Goal: Task Accomplishment & Management: Use online tool/utility

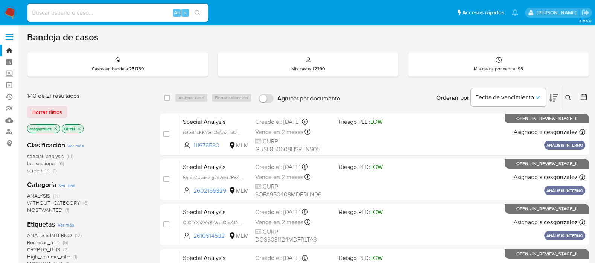
drag, startPoint x: 60, startPoint y: 16, endPoint x: 65, endPoint y: 16, distance: 4.5
click at [62, 16] on input at bounding box center [117, 13] width 181 height 10
paste input "1066335938"
type input "1066335938"
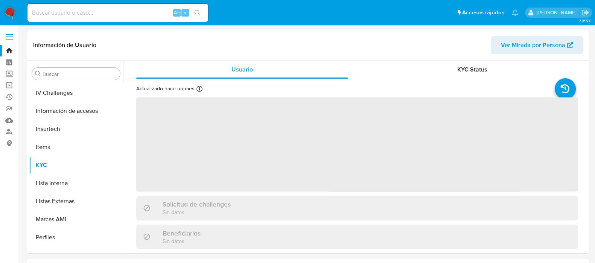
scroll to position [317, 0]
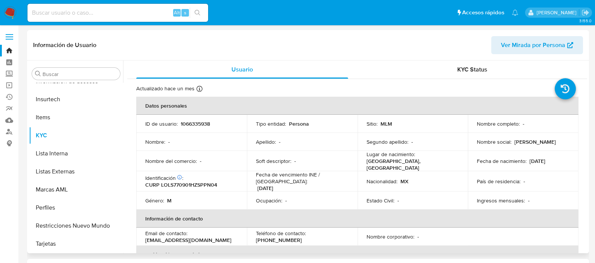
select select "10"
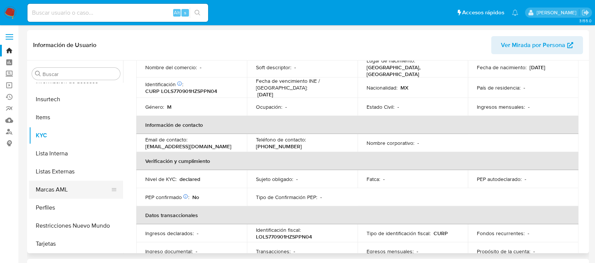
scroll to position [94, 0]
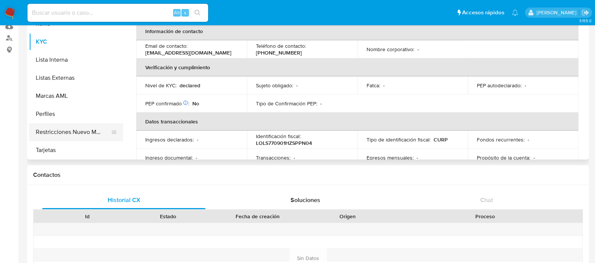
click at [92, 131] on button "Restricciones Nuevo Mundo" at bounding box center [73, 132] width 88 height 18
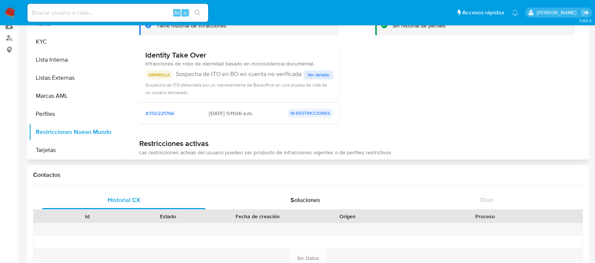
scroll to position [47, 0]
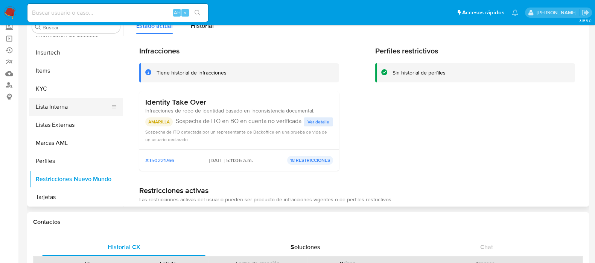
click at [56, 100] on button "Lista Interna" at bounding box center [73, 107] width 88 height 18
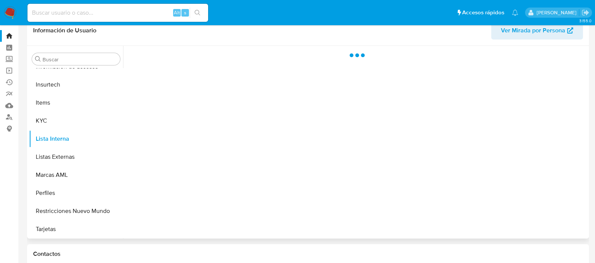
scroll to position [0, 0]
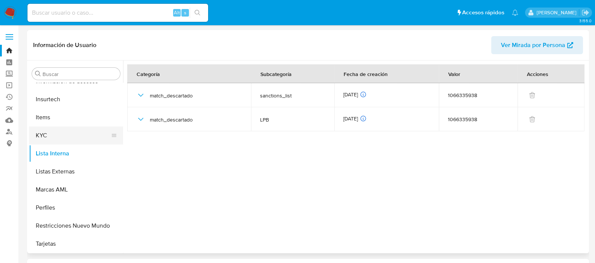
click at [62, 134] on button "KYC" at bounding box center [73, 135] width 88 height 18
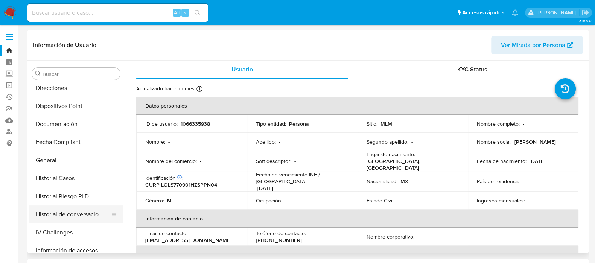
scroll to position [176, 0]
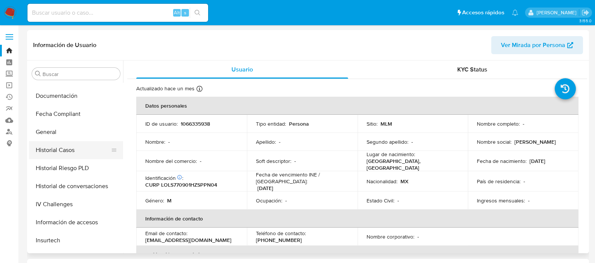
click at [67, 148] on button "Historial Casos" at bounding box center [73, 150] width 88 height 18
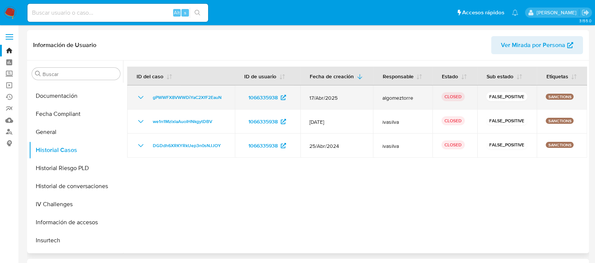
click at [142, 99] on icon "Mostrar/Ocultar" at bounding box center [140, 97] width 9 height 9
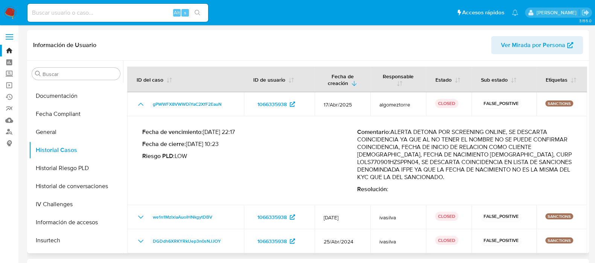
scroll to position [4, 0]
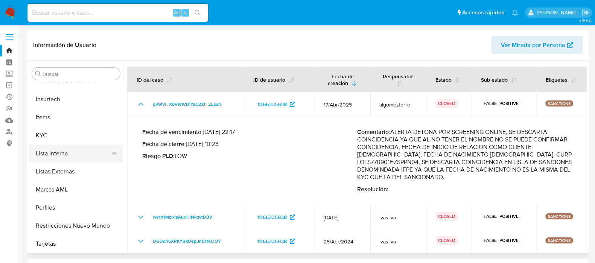
scroll to position [317, 0]
click at [58, 190] on button "Marcas AML" at bounding box center [73, 190] width 88 height 18
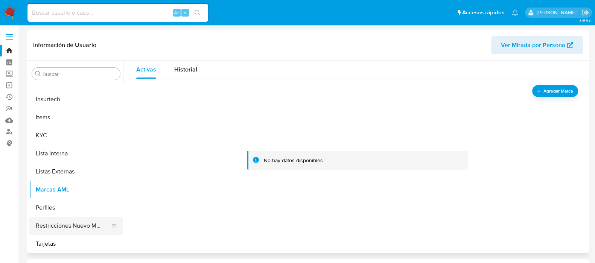
click at [61, 226] on button "Restricciones Nuevo Mundo" at bounding box center [73, 226] width 88 height 18
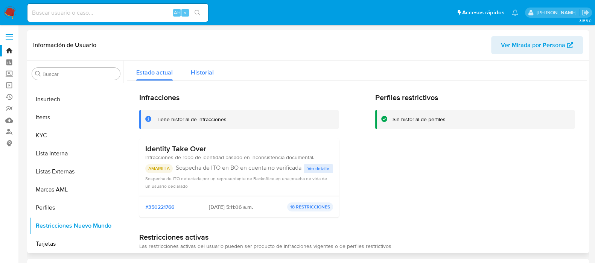
click at [209, 78] on div "Historial" at bounding box center [202, 71] width 23 height 20
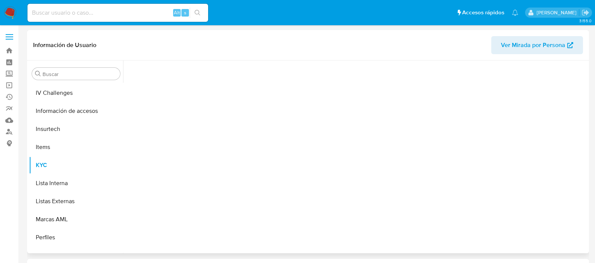
scroll to position [317, 0]
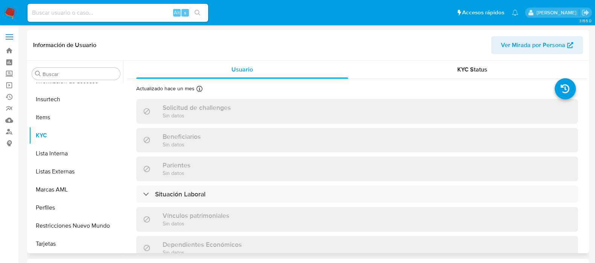
select select "10"
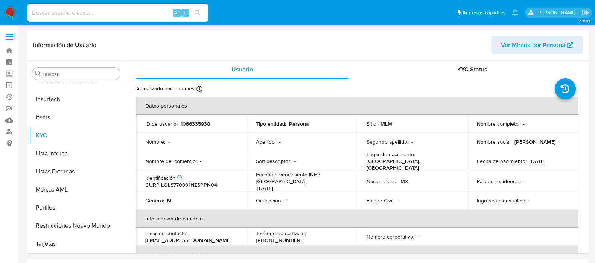
click at [53, 5] on div "Alt s" at bounding box center [117, 13] width 181 height 18
click at [55, 11] on input at bounding box center [117, 13] width 181 height 10
paste input "2423037367"
type input "2423037367"
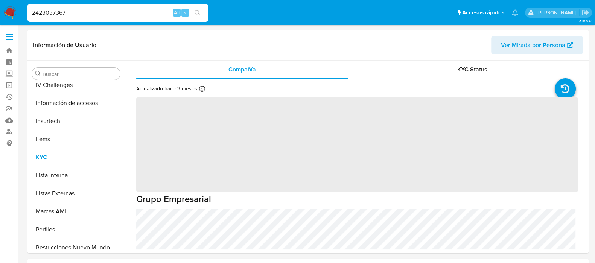
scroll to position [317, 0]
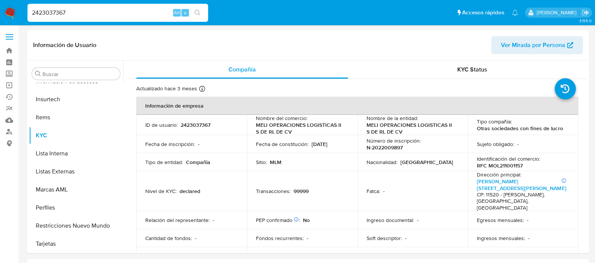
select select "10"
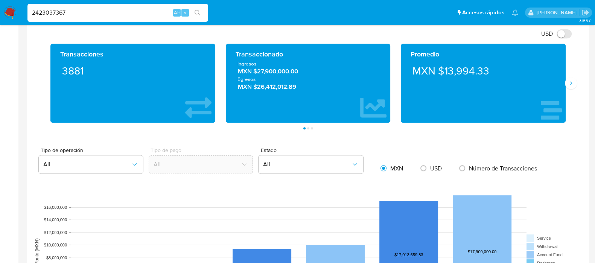
scroll to position [376, 0]
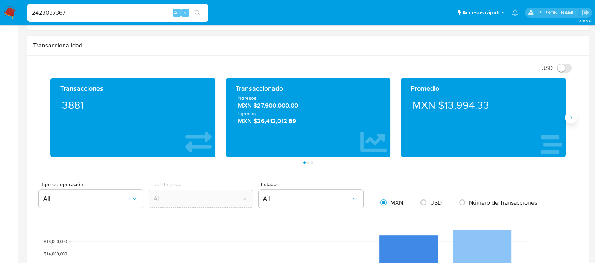
click at [571, 118] on icon "Siguiente" at bounding box center [570, 117] width 6 height 6
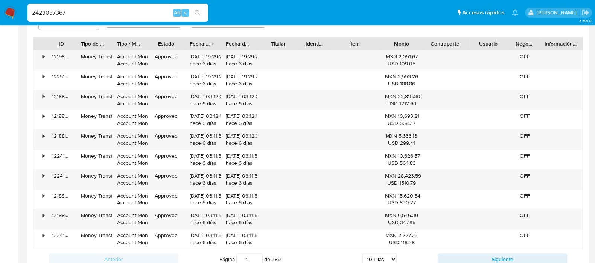
scroll to position [705, 0]
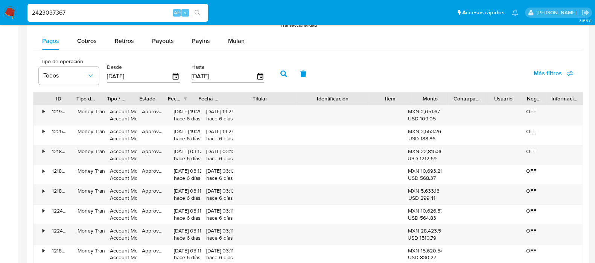
drag, startPoint x: 332, startPoint y: 93, endPoint x: 376, endPoint y: 95, distance: 43.6
click at [376, 95] on div "ID Tipo de operación Tipo / Método Estado Fecha de creación Fecha de aprobación…" at bounding box center [307, 98] width 549 height 13
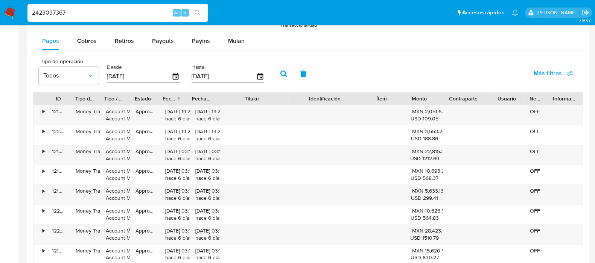
drag, startPoint x: 488, startPoint y: 95, endPoint x: 507, endPoint y: 96, distance: 18.8
click at [507, 96] on div "ID Tipo de operación Tipo / Método Estado Fecha de creación Fecha de aprobación…" at bounding box center [307, 98] width 549 height 13
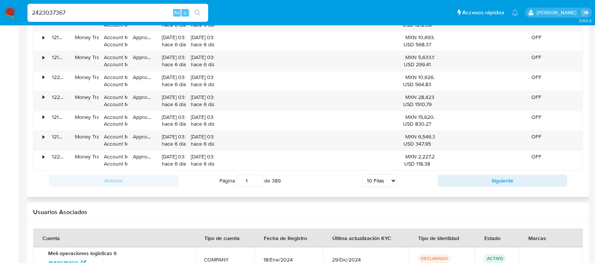
scroll to position [846, 0]
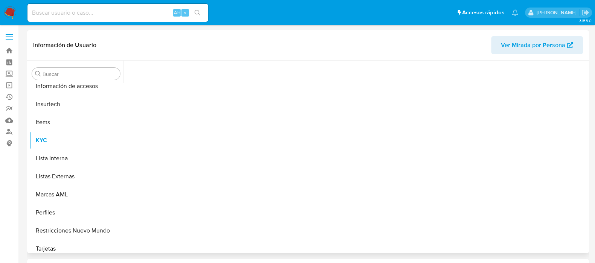
scroll to position [317, 0]
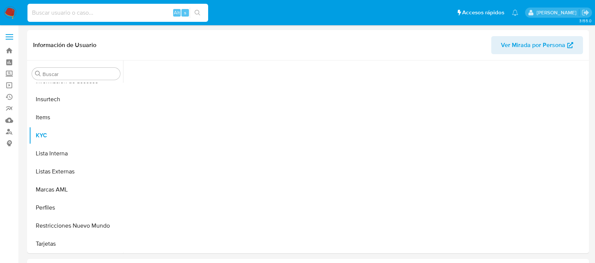
click at [113, 11] on input at bounding box center [117, 13] width 181 height 10
paste input "265653672"
type input "265653672"
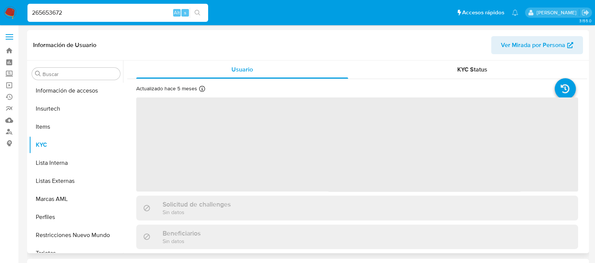
scroll to position [317, 0]
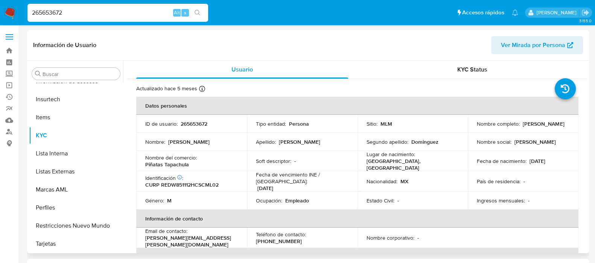
select select "10"
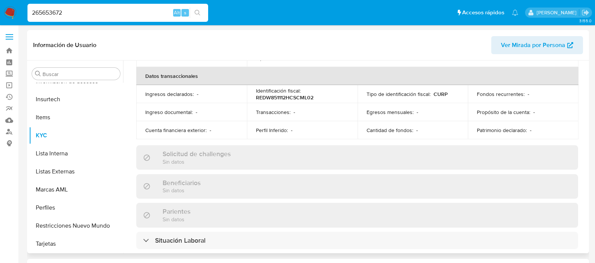
scroll to position [130, 0]
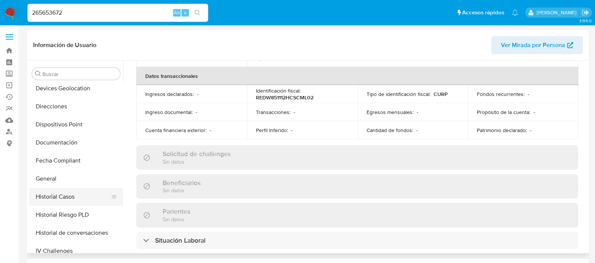
click at [53, 197] on button "Historial Casos" at bounding box center [73, 197] width 88 height 18
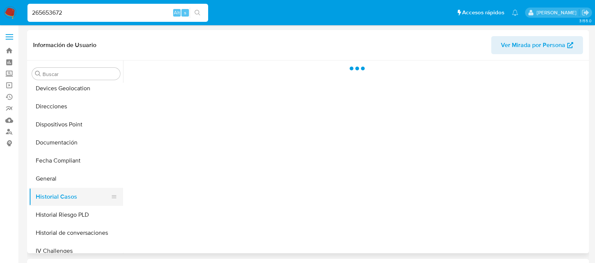
scroll to position [0, 0]
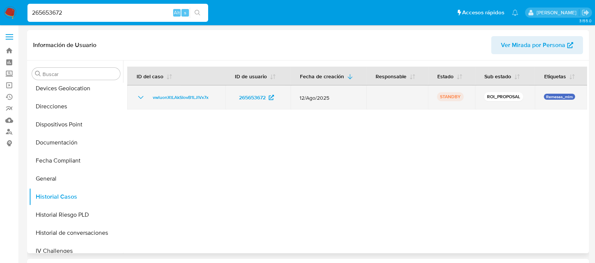
click at [143, 99] on icon "Mostrar/Ocultar" at bounding box center [140, 97] width 9 height 9
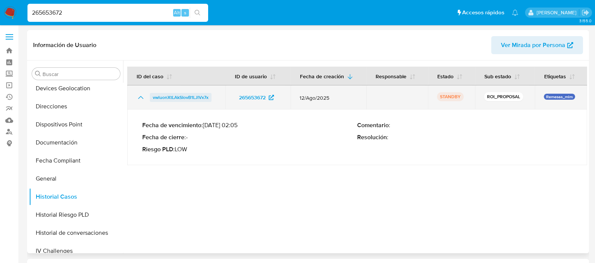
click at [165, 95] on span "vwluonXtLAkSIovB1LJlVx7x" at bounding box center [181, 97] width 56 height 9
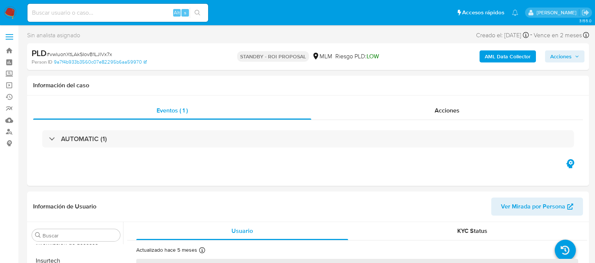
scroll to position [317, 0]
select select "10"
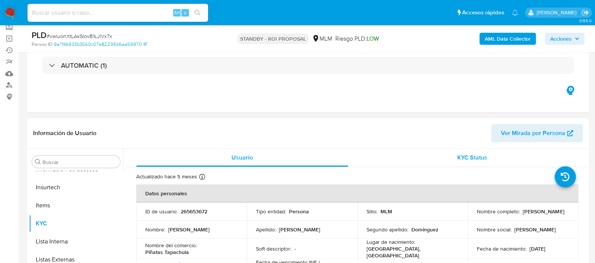
scroll to position [0, 0]
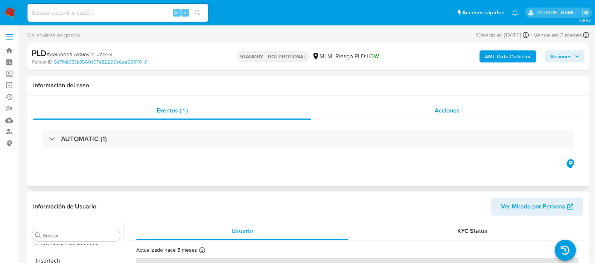
click at [451, 107] on span "Acciones" at bounding box center [446, 110] width 25 height 9
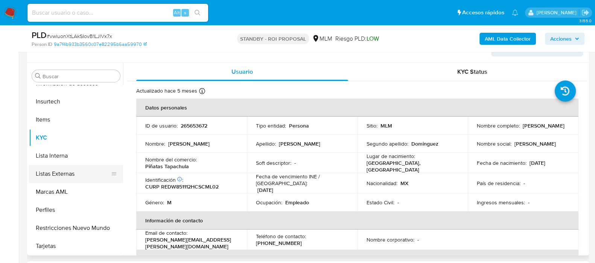
scroll to position [224, 0]
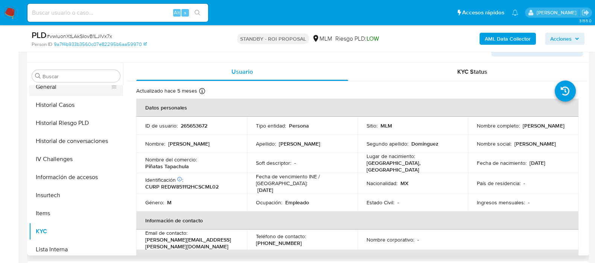
click at [49, 87] on button "General" at bounding box center [73, 87] width 88 height 18
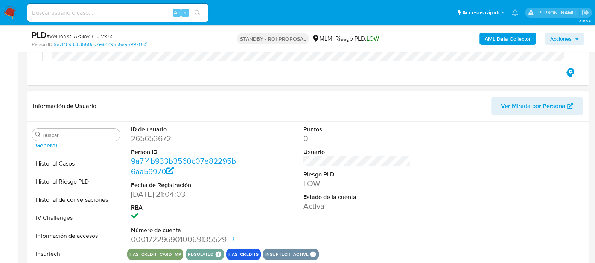
scroll to position [188, 0]
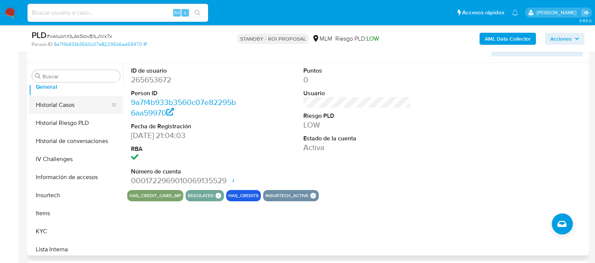
click at [74, 106] on button "Historial Casos" at bounding box center [73, 105] width 88 height 18
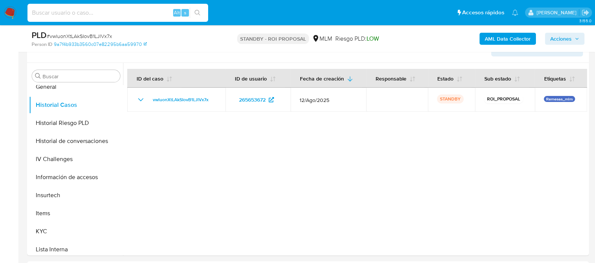
click at [48, 15] on input at bounding box center [117, 13] width 181 height 10
click at [64, 85] on button "General" at bounding box center [73, 87] width 88 height 18
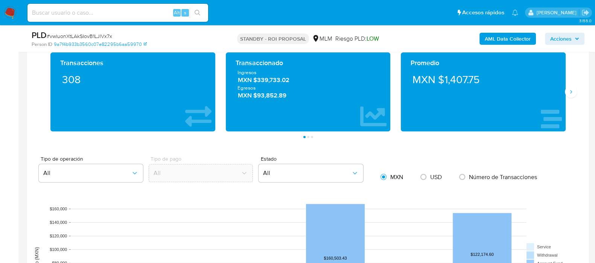
scroll to position [564, 0]
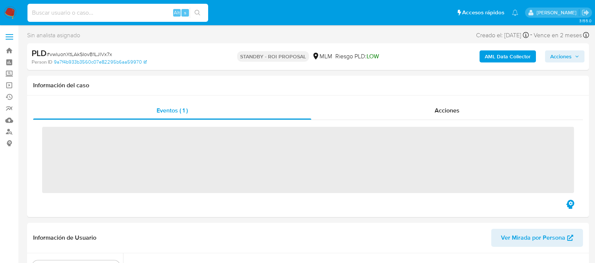
click at [54, 14] on input at bounding box center [117, 13] width 181 height 10
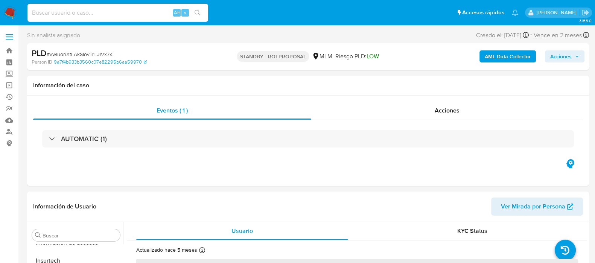
paste input "545549141"
type input "545549141"
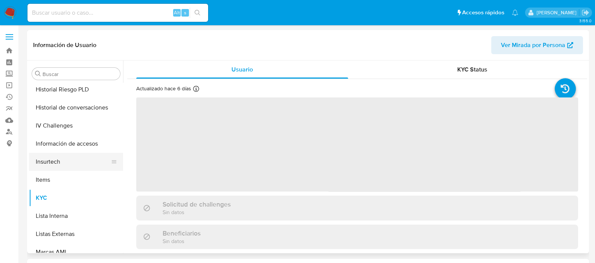
scroll to position [224, 0]
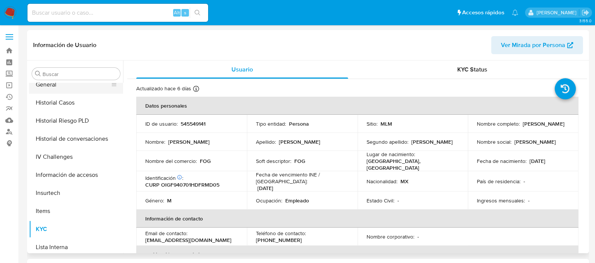
click at [71, 85] on button "General" at bounding box center [73, 85] width 88 height 18
select select "10"
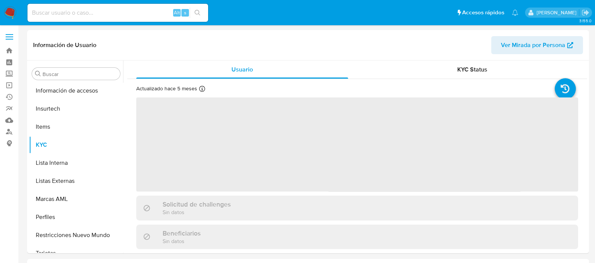
scroll to position [317, 0]
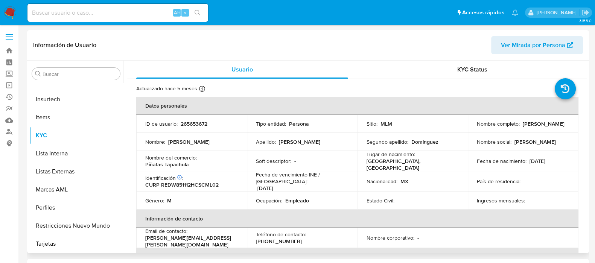
select select "10"
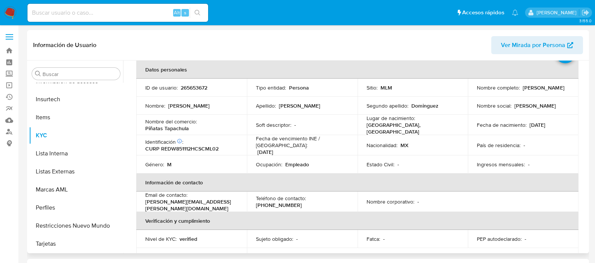
scroll to position [96, 0]
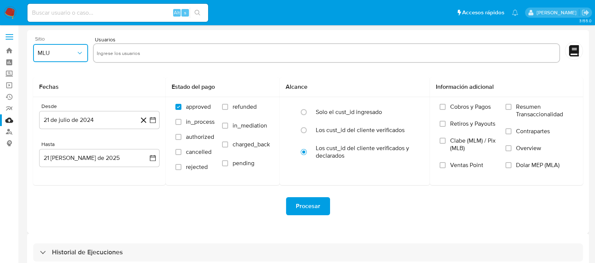
click at [77, 52] on icon "button" at bounding box center [80, 53] width 8 height 8
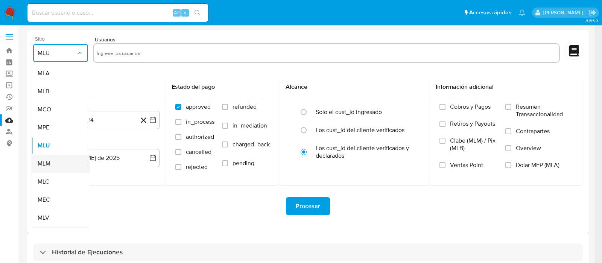
drag, startPoint x: 48, startPoint y: 165, endPoint x: 55, endPoint y: 158, distance: 10.1
click at [48, 165] on span "MLM" at bounding box center [44, 164] width 13 height 8
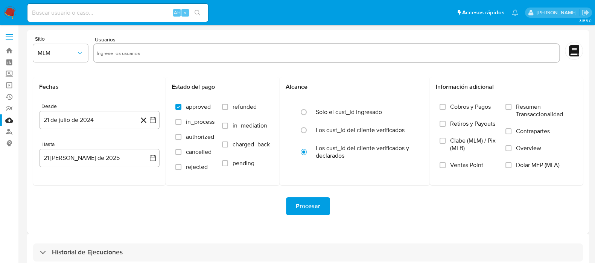
click at [121, 59] on div at bounding box center [326, 53] width 467 height 20
click at [121, 53] on input "text" at bounding box center [327, 53] width 460 height 12
paste input "1977414613"
type input "1977414613"
click at [150, 121] on icon "button" at bounding box center [153, 120] width 6 height 6
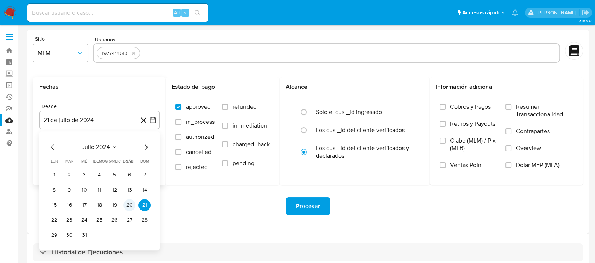
click at [128, 206] on button "20" at bounding box center [129, 205] width 12 height 12
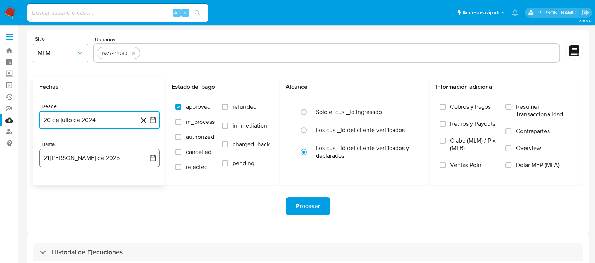
click at [152, 153] on button "21 de agosto de 2025" at bounding box center [99, 158] width 120 height 18
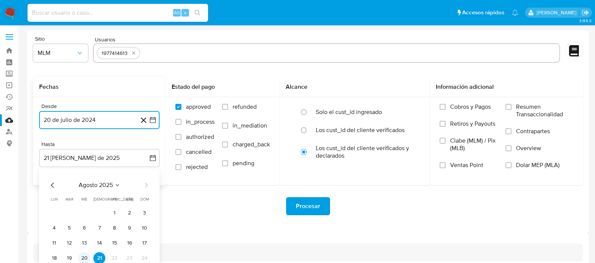
click at [83, 257] on button "20" at bounding box center [84, 258] width 12 height 12
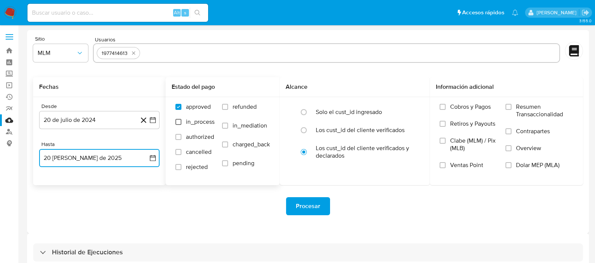
click at [177, 122] on input "in_process" at bounding box center [178, 122] width 6 height 6
checkbox input "true"
click at [180, 139] on input "authorized" at bounding box center [178, 137] width 6 height 6
checkbox input "true"
click at [179, 150] on input "cancelled" at bounding box center [178, 152] width 6 height 6
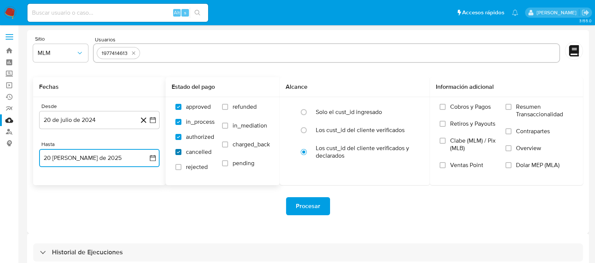
checkbox input "true"
click at [181, 166] on input "rejected" at bounding box center [178, 167] width 6 height 6
checkbox input "true"
click at [228, 162] on input "pending" at bounding box center [225, 163] width 6 height 6
checkbox input "true"
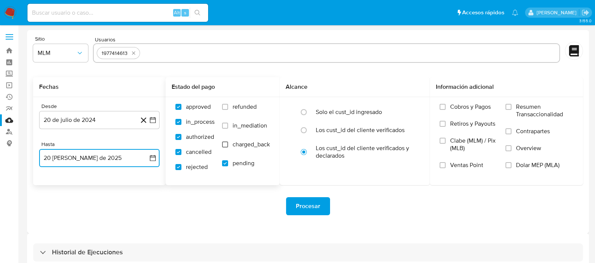
drag, startPoint x: 225, startPoint y: 144, endPoint x: 227, endPoint y: 139, distance: 5.1
click at [225, 144] on input "charged_back" at bounding box center [225, 144] width 6 height 6
checkbox input "true"
click at [226, 127] on input "in_mediation" at bounding box center [225, 126] width 6 height 6
checkbox input "true"
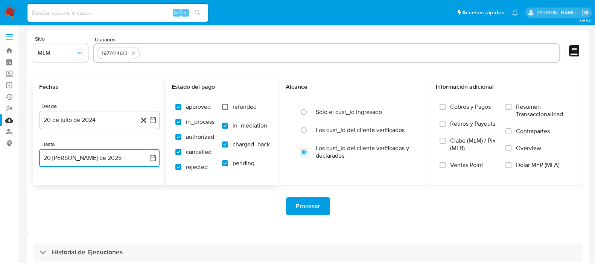
click at [225, 104] on input "refunded" at bounding box center [225, 107] width 6 height 6
checkbox input "true"
click at [319, 207] on span "Procesar" at bounding box center [308, 206] width 24 height 17
